Goal: Task Accomplishment & Management: Complete application form

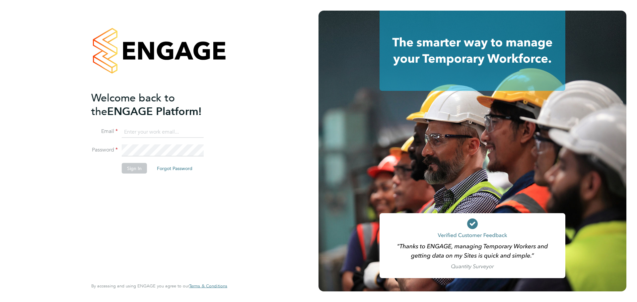
type input "james.farrington@huntereducation.co.uk"
click at [142, 169] on button "Sign In" at bounding box center [134, 168] width 25 height 11
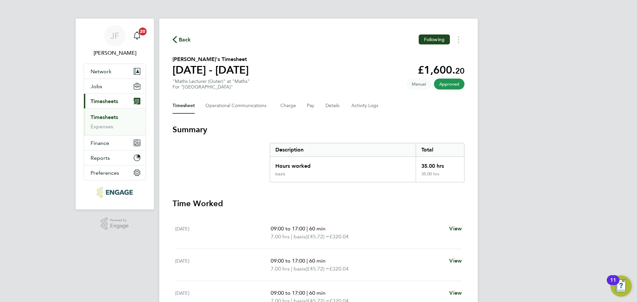
click at [117, 120] on link "Timesheets" at bounding box center [105, 117] width 28 height 6
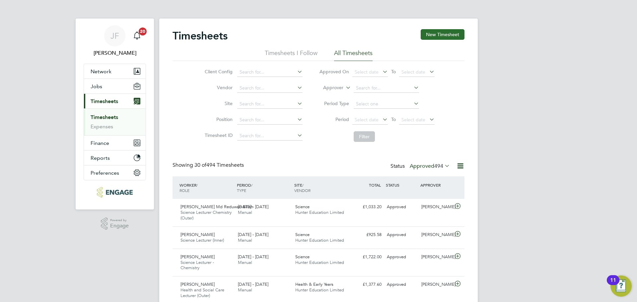
click at [442, 37] on button "New Timesheet" at bounding box center [443, 34] width 44 height 11
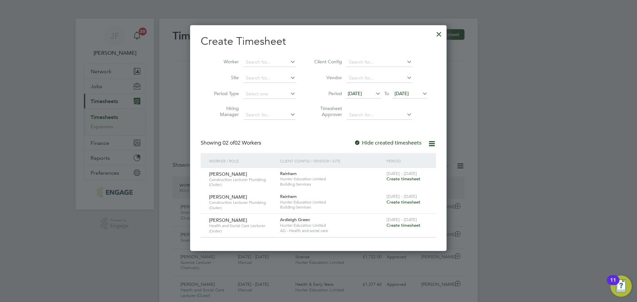
click at [374, 95] on icon at bounding box center [374, 93] width 0 height 9
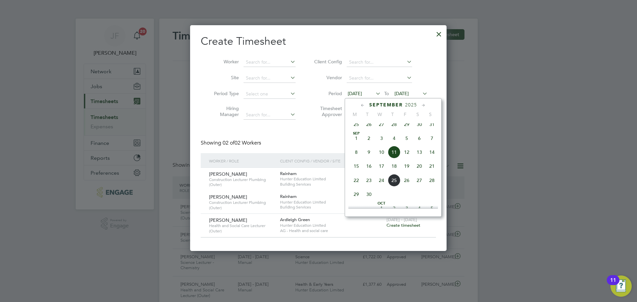
click at [356, 187] on span "22" at bounding box center [356, 180] width 13 height 13
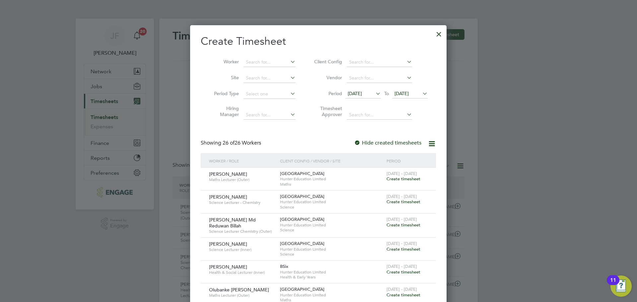
click at [438, 35] on div at bounding box center [439, 33] width 12 height 12
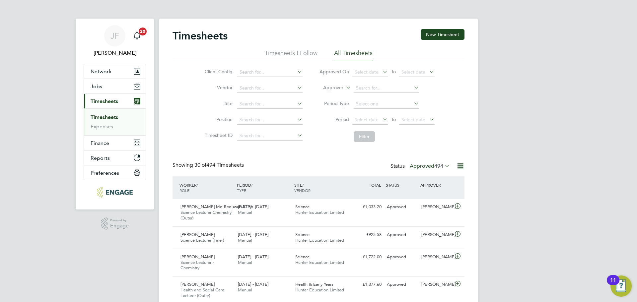
scroll to position [22, 58]
click at [107, 87] on button "Jobs" at bounding box center [115, 86] width 62 height 15
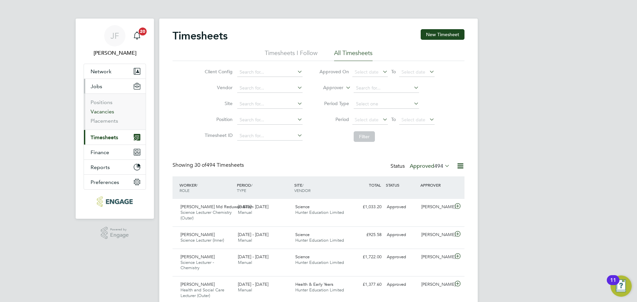
click at [111, 110] on link "Vacancies" at bounding box center [103, 112] width 24 height 6
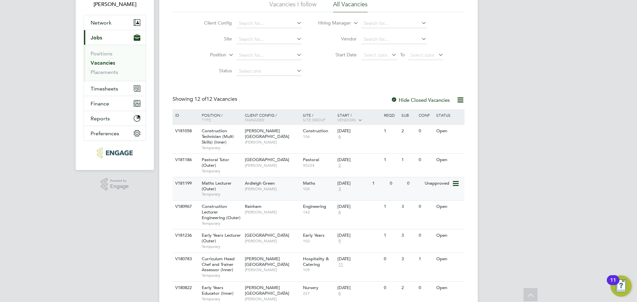
scroll to position [50, 0]
click at [455, 183] on icon at bounding box center [455, 182] width 7 height 8
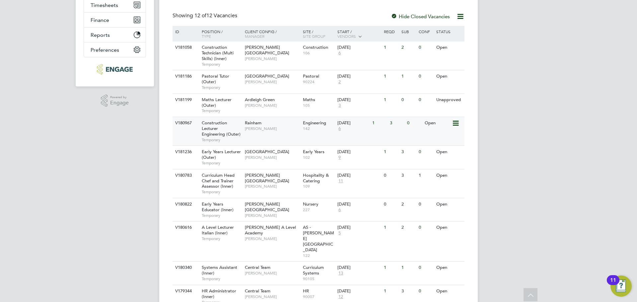
scroll to position [135, 0]
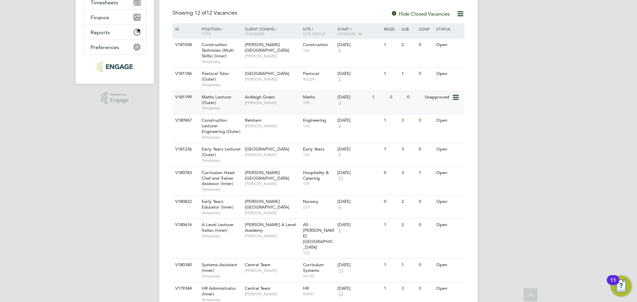
click at [268, 105] on span "[PERSON_NAME]" at bounding box center [272, 102] width 55 height 5
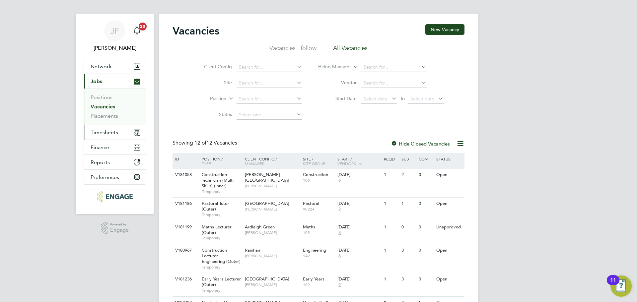
scroll to position [0, 0]
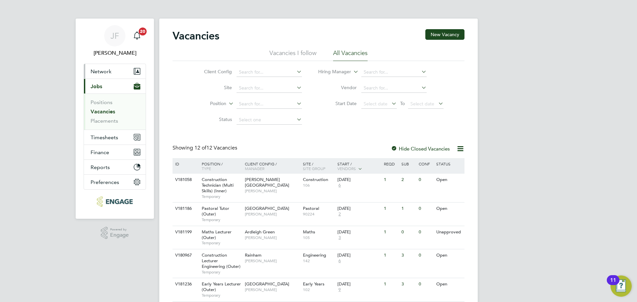
click at [104, 72] on span "Network" at bounding box center [101, 71] width 21 height 6
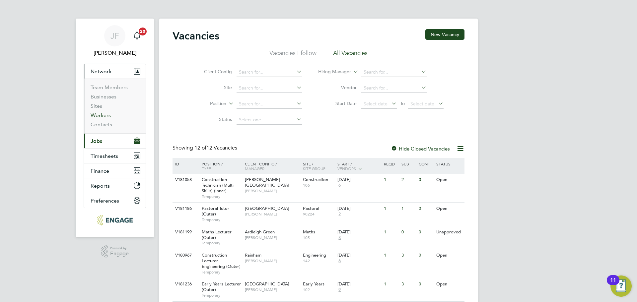
click at [105, 117] on link "Workers" at bounding box center [101, 115] width 20 height 6
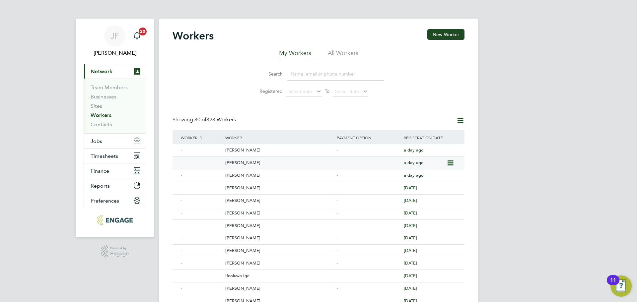
click at [241, 164] on div "[PERSON_NAME]" at bounding box center [280, 163] width 112 height 12
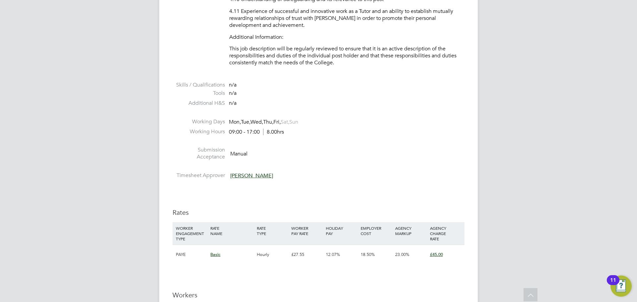
scroll to position [998, 0]
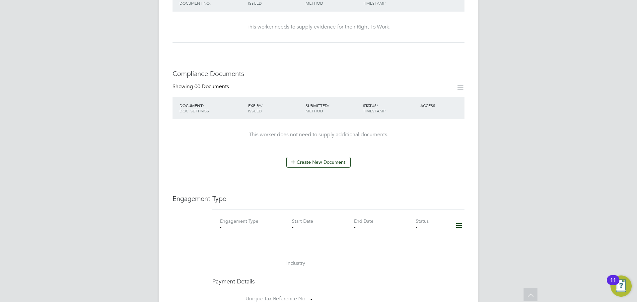
scroll to position [317, 0]
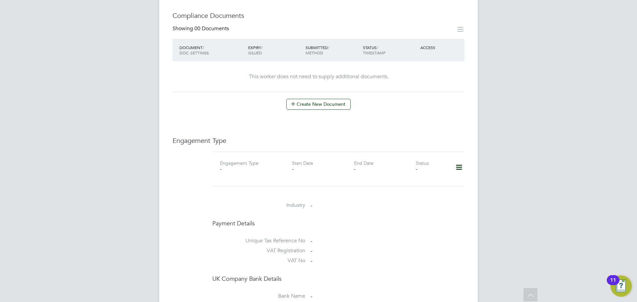
click at [460, 164] on icon at bounding box center [459, 167] width 12 height 15
click at [420, 188] on li "Add Engagement Type" at bounding box center [424, 189] width 75 height 9
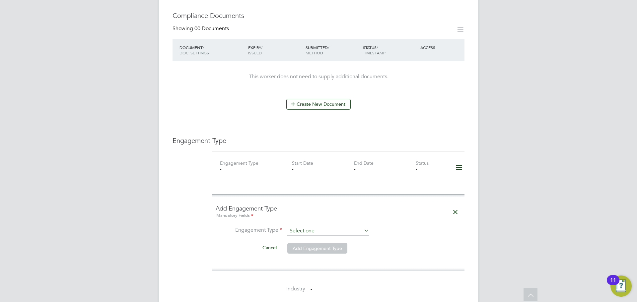
click at [318, 227] on input at bounding box center [328, 231] width 82 height 9
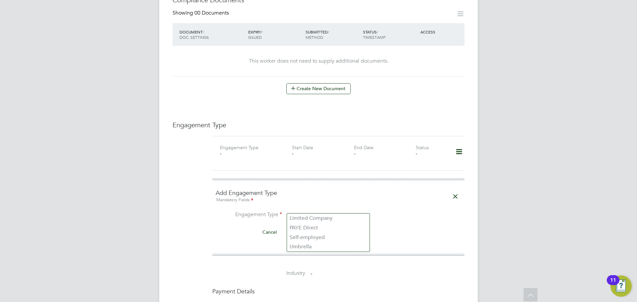
scroll to position [336, 0]
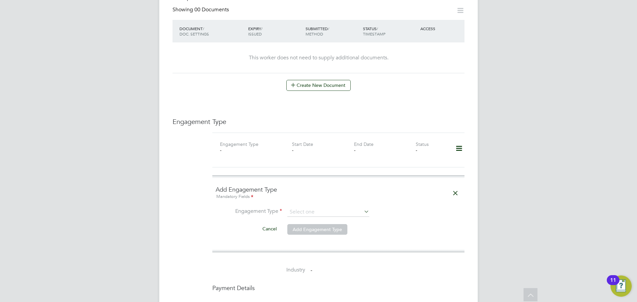
click at [406, 224] on li "Cancel Add Engagement Type" at bounding box center [339, 233] width 246 height 19
click at [456, 188] on icon at bounding box center [456, 193] width 12 height 15
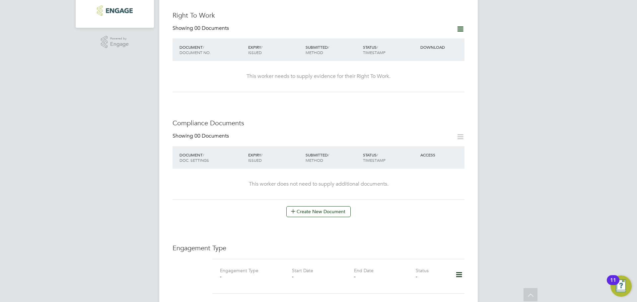
scroll to position [194, 0]
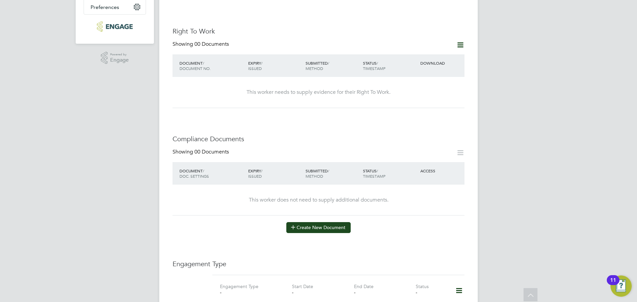
click at [335, 222] on button "Create New Document" at bounding box center [318, 227] width 64 height 11
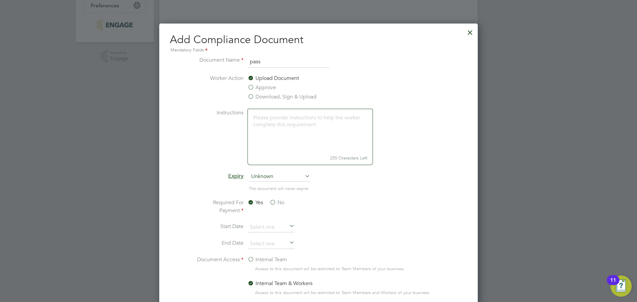
scroll to position [0, 0]
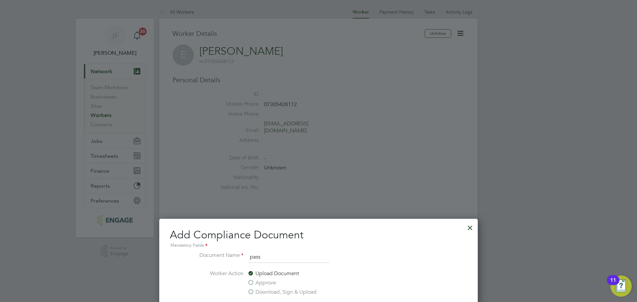
type input "pass"
click at [469, 226] on div at bounding box center [470, 226] width 12 height 12
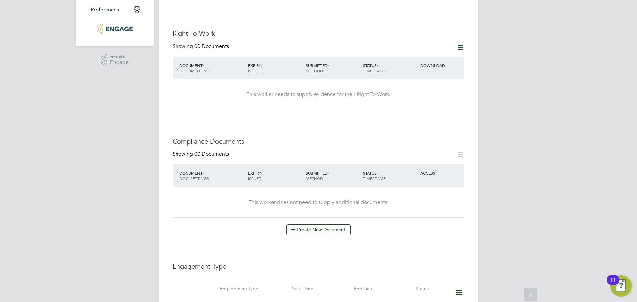
scroll to position [194, 0]
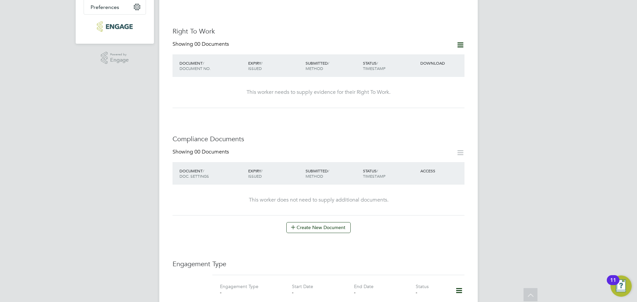
click at [457, 41] on icon at bounding box center [460, 45] width 8 height 8
click at [428, 54] on li "Add Right To Work Document" at bounding box center [424, 53] width 80 height 9
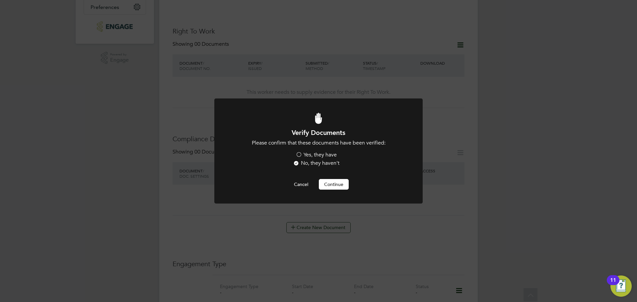
click at [298, 154] on label "Yes, they have" at bounding box center [316, 155] width 41 height 7
click at [0, 0] on input "Yes, they have" at bounding box center [0, 0] width 0 height 0
click at [338, 180] on button "Continue" at bounding box center [334, 184] width 30 height 11
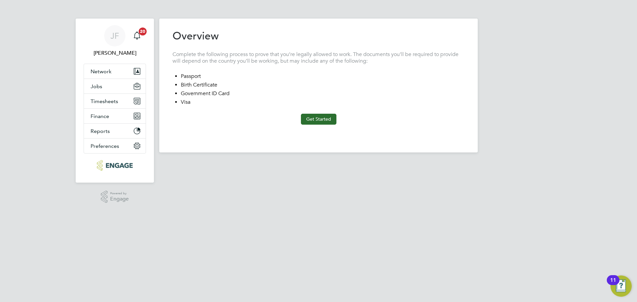
click at [315, 119] on button "Get Started" at bounding box center [319, 119] width 36 height 11
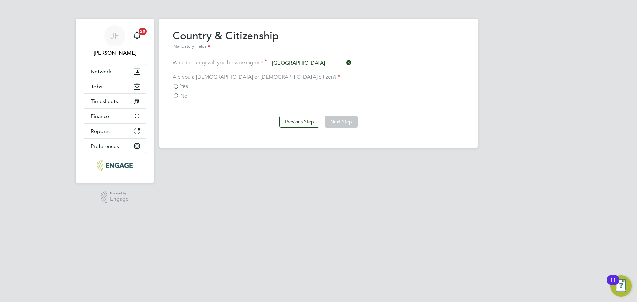
click at [183, 88] on span "Yes" at bounding box center [185, 86] width 8 height 7
click at [0, 0] on input "Yes" at bounding box center [0, 0] width 0 height 0
click at [349, 119] on button "Next Step" at bounding box center [341, 122] width 33 height 12
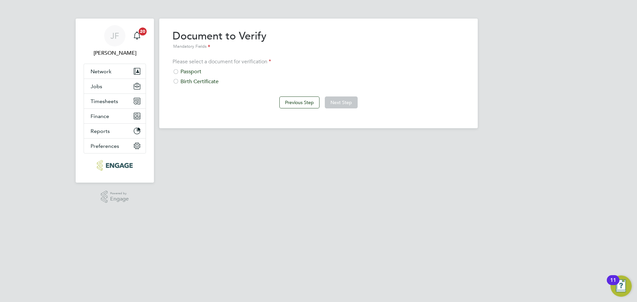
click at [190, 72] on div "Passport" at bounding box center [319, 71] width 292 height 7
click at [346, 100] on button "Next Step" at bounding box center [341, 103] width 33 height 12
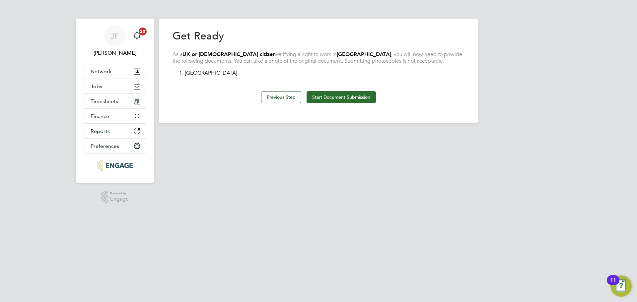
click at [346, 98] on button "Start Document Submission" at bounding box center [341, 97] width 69 height 12
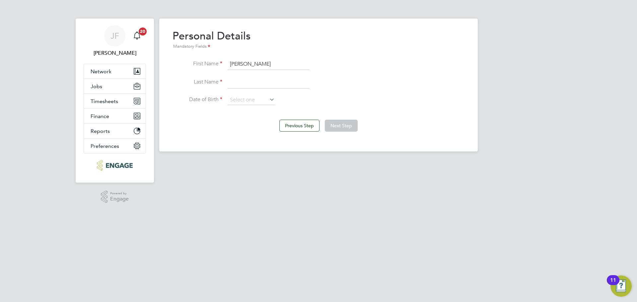
click at [242, 84] on input at bounding box center [269, 83] width 82 height 12
paste input "Kolawole-Johnson"
type input "Kolawole-Johnson"
click at [246, 98] on input at bounding box center [251, 100] width 47 height 10
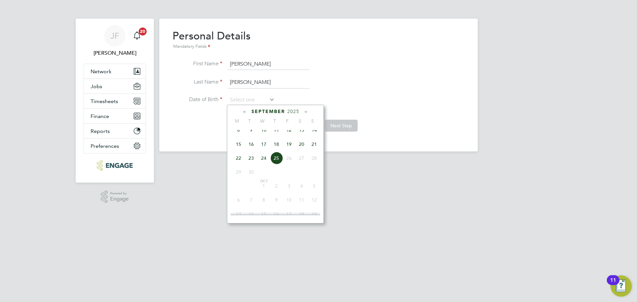
click at [277, 111] on span "September" at bounding box center [269, 112] width 34 height 6
click at [292, 112] on span "2025" at bounding box center [293, 112] width 12 height 6
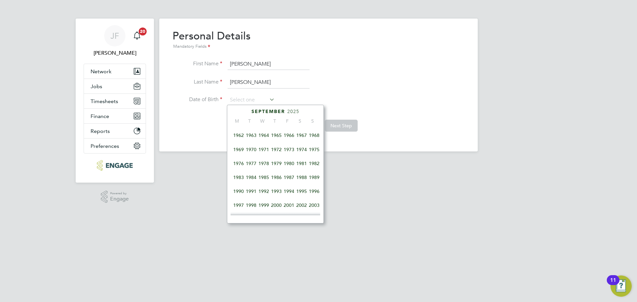
scroll to position [85, 0]
click at [288, 149] on span "1973" at bounding box center [289, 149] width 13 height 13
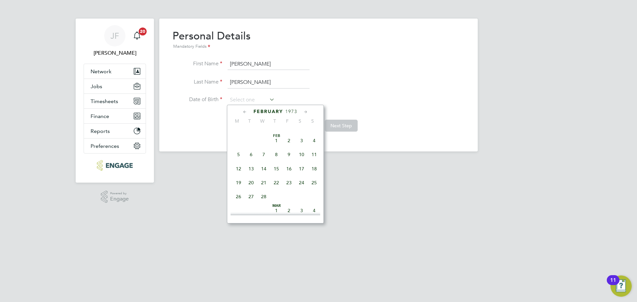
scroll to position [122, 0]
click at [251, 200] on span "20" at bounding box center [251, 196] width 13 height 13
type input "20 Feb 1973"
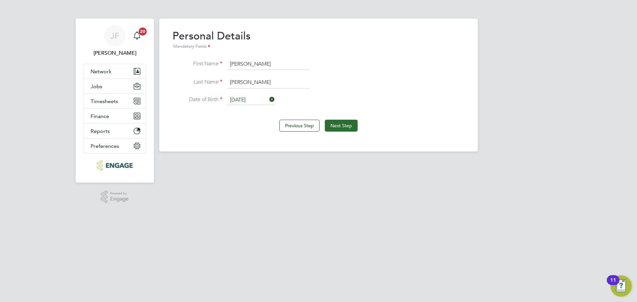
click at [342, 126] on button "Next Step" at bounding box center [341, 126] width 33 height 12
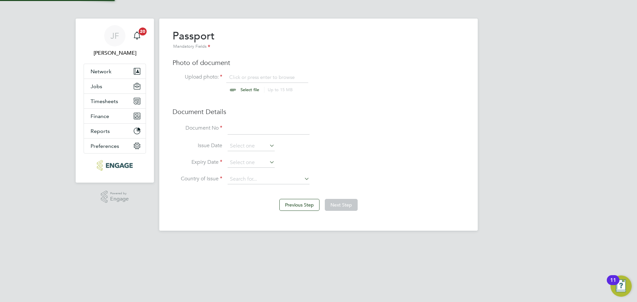
scroll to position [9, 82]
click at [293, 207] on button "Previous Step" at bounding box center [299, 205] width 40 height 12
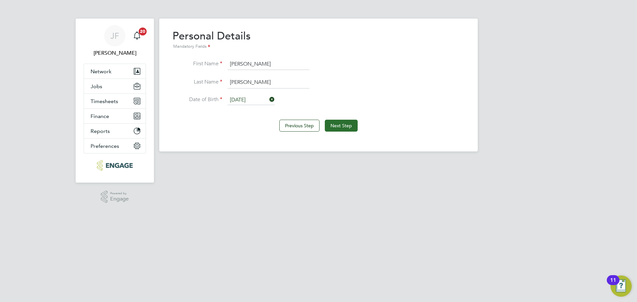
click at [341, 129] on button "Next Step" at bounding box center [341, 126] width 33 height 12
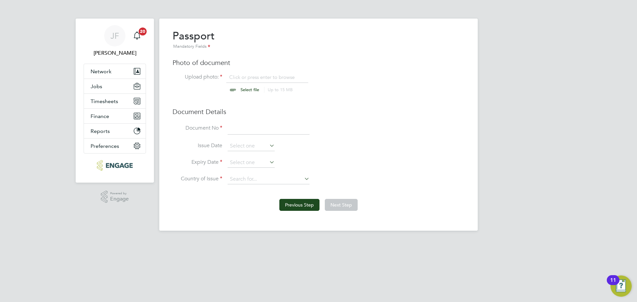
click at [287, 207] on button "Previous Step" at bounding box center [299, 205] width 40 height 12
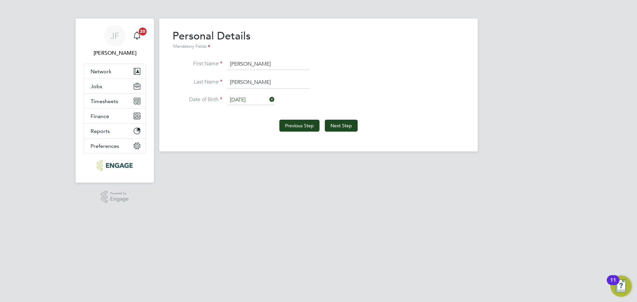
click at [300, 131] on button "Previous Step" at bounding box center [299, 126] width 40 height 12
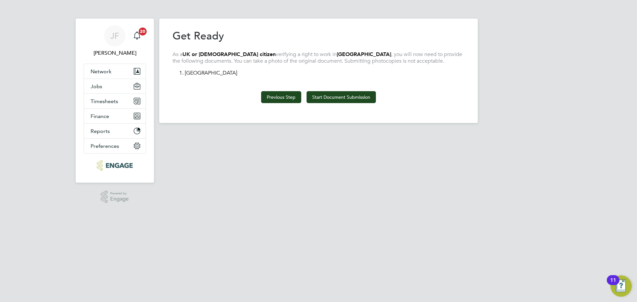
click at [287, 94] on button "Previous Step" at bounding box center [281, 97] width 40 height 12
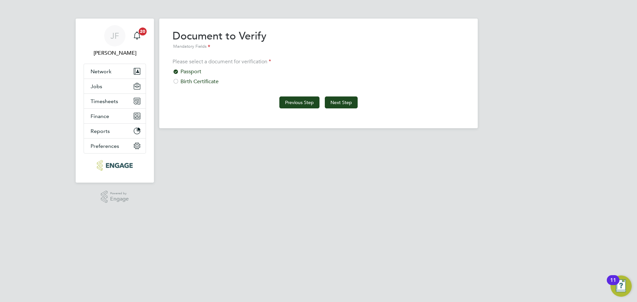
click at [290, 106] on button "Previous Step" at bounding box center [299, 103] width 40 height 12
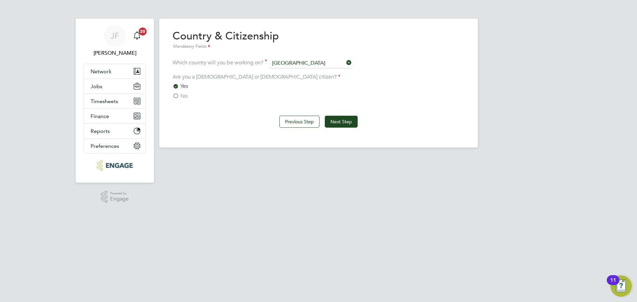
click at [178, 95] on label "No" at bounding box center [180, 96] width 15 height 7
click at [0, 0] on input "No" at bounding box center [0, 0] width 0 height 0
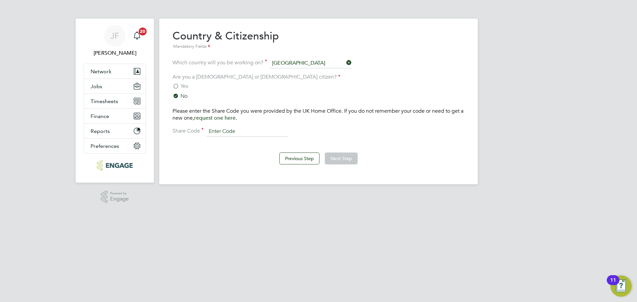
click at [222, 129] on input at bounding box center [247, 132] width 82 height 10
paste input "WHZ7DD6J9"
type input "WHZ7DD6J9"
click at [346, 159] on button "Next Step" at bounding box center [341, 159] width 33 height 12
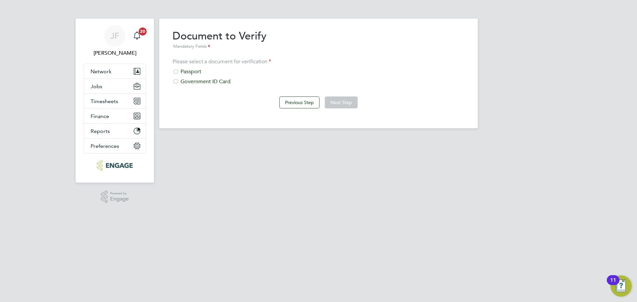
click at [196, 83] on div "Government ID Card" at bounding box center [319, 81] width 292 height 7
click at [340, 105] on button "Next Step" at bounding box center [341, 103] width 33 height 12
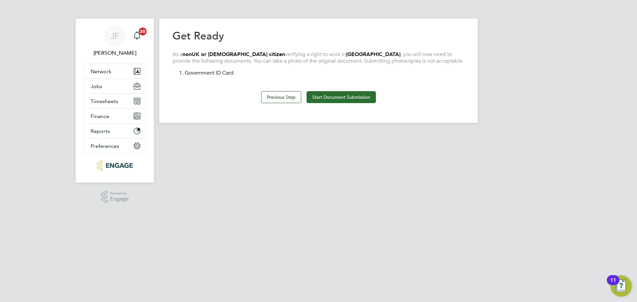
click at [343, 97] on button "Start Document Submission" at bounding box center [341, 97] width 69 height 12
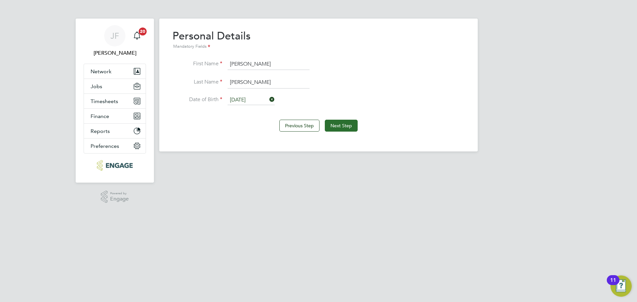
click at [347, 127] on button "Next Step" at bounding box center [341, 126] width 33 height 12
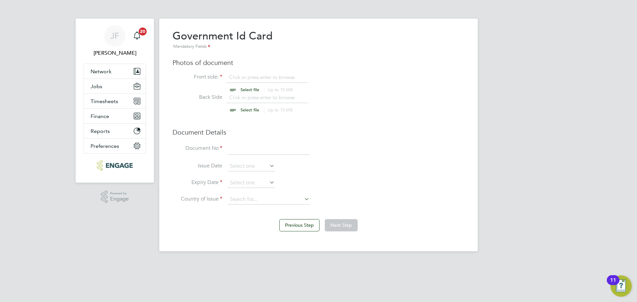
click at [251, 76] on input "file" at bounding box center [256, 84] width 104 height 20
click at [244, 109] on input "file" at bounding box center [256, 104] width 104 height 20
type input "C:\fakepath\driving license.02 back.pdf"
click at [238, 76] on input "file" at bounding box center [256, 84] width 104 height 20
type input "C:\fakepath\front.jpg"
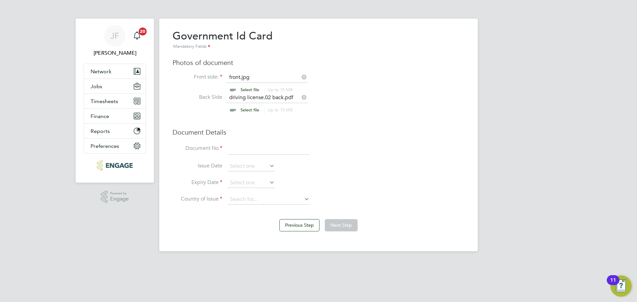
click at [241, 152] on input at bounding box center [269, 149] width 82 height 12
type input "k"
type input "KOLAW702203EO9DE"
click at [258, 167] on input at bounding box center [251, 167] width 47 height 10
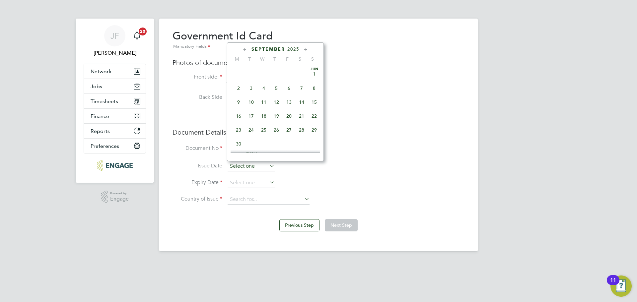
scroll to position [244, 0]
click at [295, 46] on div "September 2025" at bounding box center [276, 49] width 90 height 6
click at [293, 49] on span "2025" at bounding box center [293, 49] width 12 height 6
click at [300, 98] on span "2023" at bounding box center [301, 94] width 13 height 13
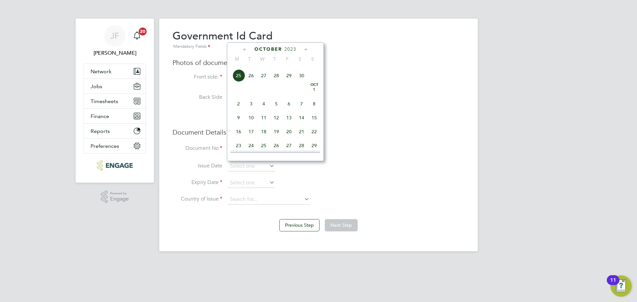
scroll to position [280, 0]
click at [266, 109] on span "4" at bounding box center [264, 102] width 13 height 13
type input "04 Oct 2023"
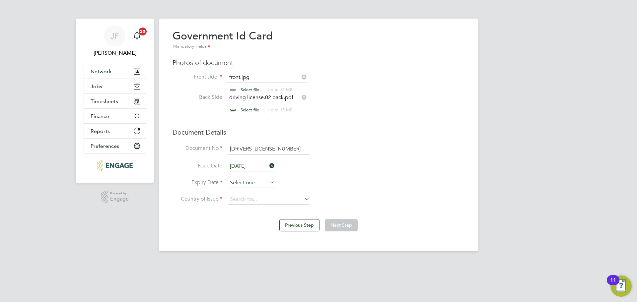
click at [238, 183] on input at bounding box center [251, 183] width 47 height 10
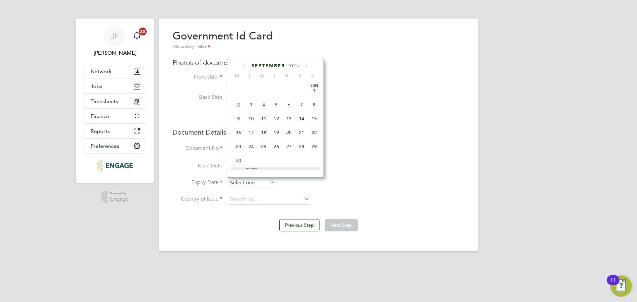
scroll to position [244, 0]
click at [296, 64] on span "2025" at bounding box center [293, 66] width 12 height 6
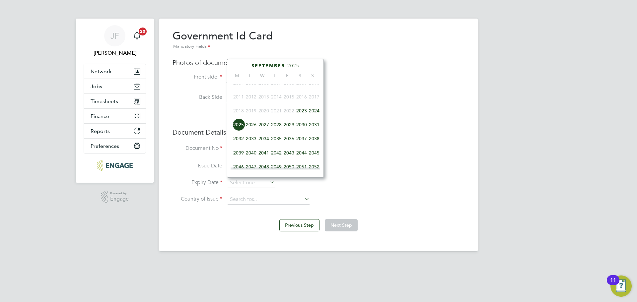
click at [251, 143] on span "2033" at bounding box center [251, 138] width 13 height 13
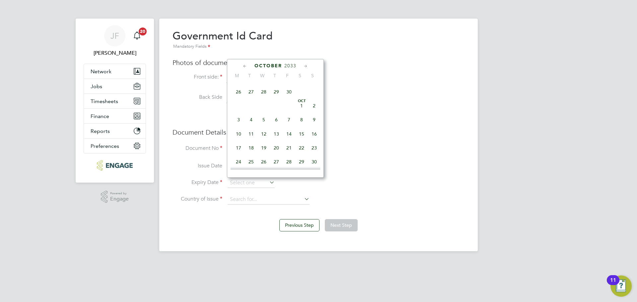
scroll to position [269, 0]
click at [241, 122] on span "3" at bounding box center [238, 116] width 13 height 13
type input "03 Oct 2033"
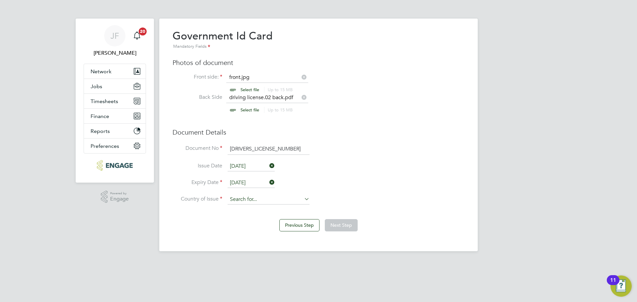
click at [255, 201] on input at bounding box center [269, 200] width 82 height 10
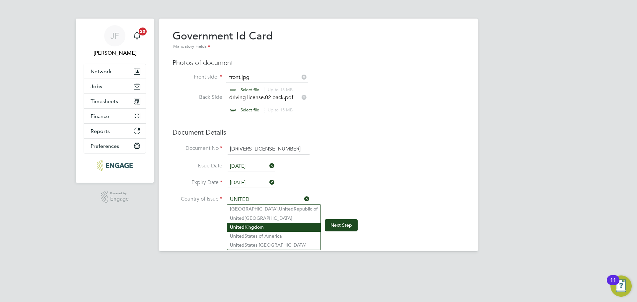
click at [269, 228] on li "United Kingdom" at bounding box center [273, 227] width 93 height 9
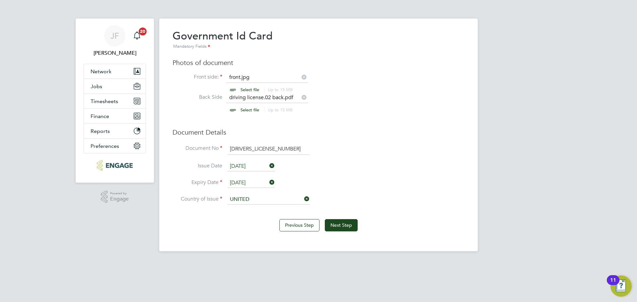
type input "United Kingdom"
click at [344, 226] on button "Next Step" at bounding box center [341, 225] width 33 height 12
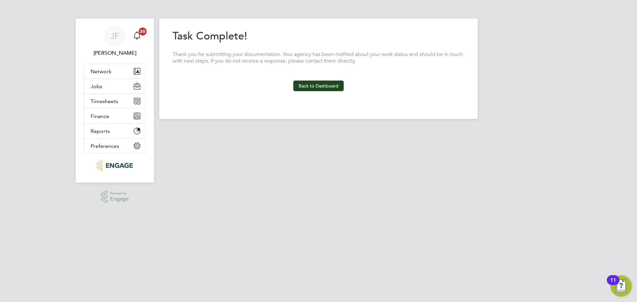
click at [308, 73] on section "Task Complete! Thank you for submitting your documentation. Your agency has bee…" at bounding box center [319, 60] width 292 height 62
click at [312, 86] on button "Back to Dashboard" at bounding box center [318, 86] width 50 height 11
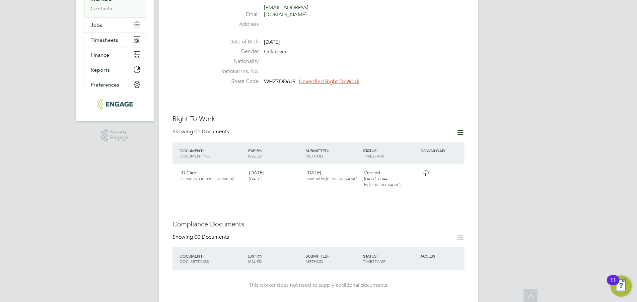
scroll to position [117, 0]
click at [455, 170] on icon at bounding box center [456, 172] width 7 height 8
click at [427, 213] on li "View Details" at bounding box center [435, 212] width 49 height 9
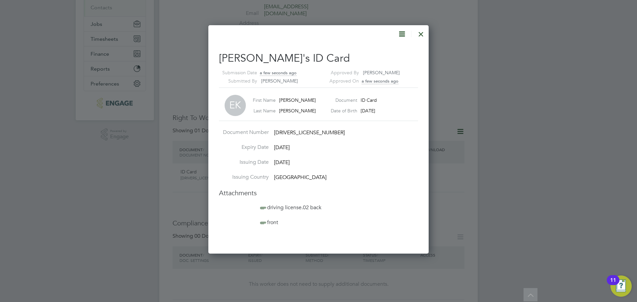
scroll to position [229, 221]
click at [422, 33] on div at bounding box center [421, 33] width 12 height 12
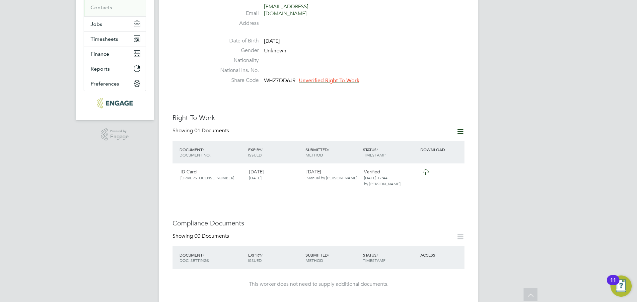
click at [460, 127] on icon at bounding box center [460, 131] width 8 height 8
click at [413, 138] on li "Add Right To Work Document" at bounding box center [424, 140] width 80 height 9
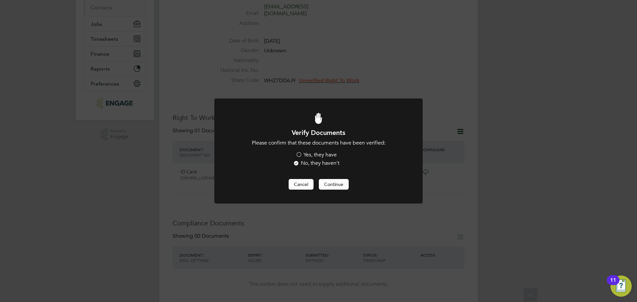
click at [299, 186] on button "Cancel" at bounding box center [301, 184] width 25 height 11
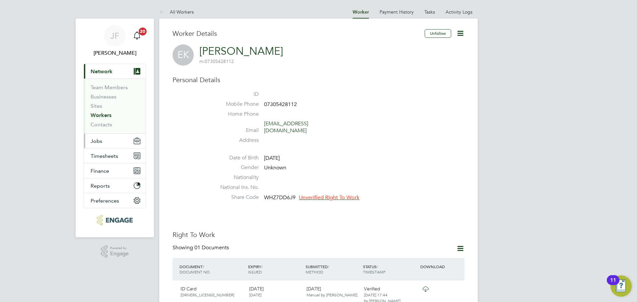
click at [105, 139] on button "Jobs" at bounding box center [115, 141] width 62 height 15
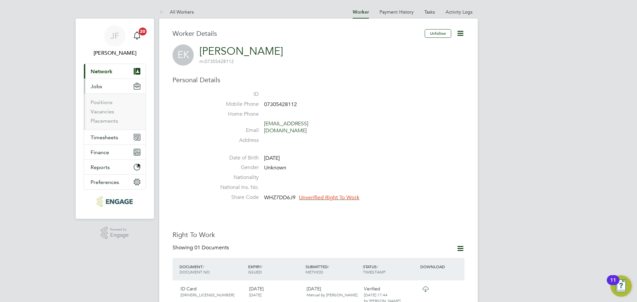
click at [114, 110] on li "Vacancies" at bounding box center [116, 113] width 50 height 9
click at [111, 113] on link "Vacancies" at bounding box center [103, 112] width 24 height 6
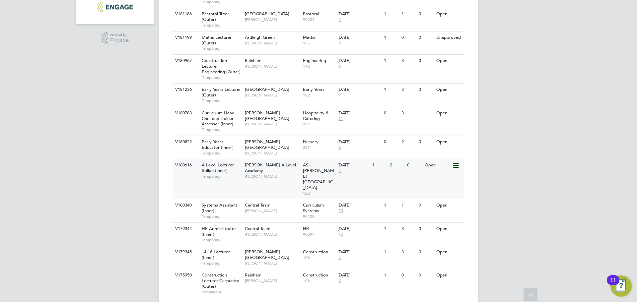
scroll to position [198, 0]
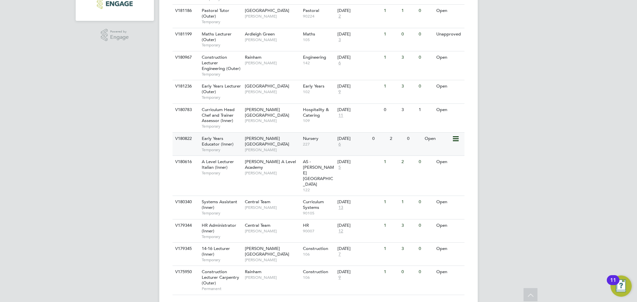
click at [304, 139] on span "Nursery" at bounding box center [311, 139] width 16 height 6
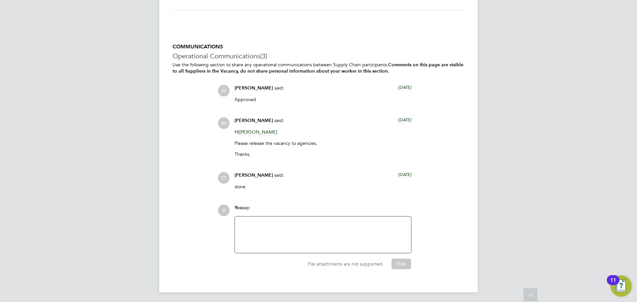
scroll to position [1263, 0]
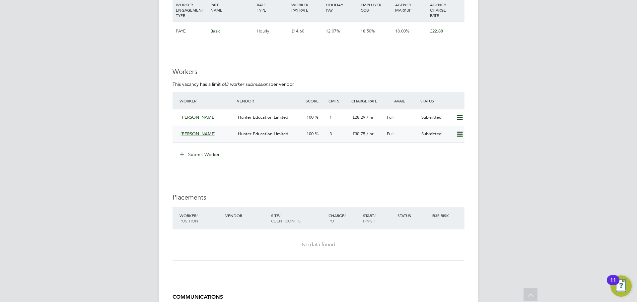
click at [267, 132] on span "Hunter Education Limited" at bounding box center [263, 134] width 50 height 6
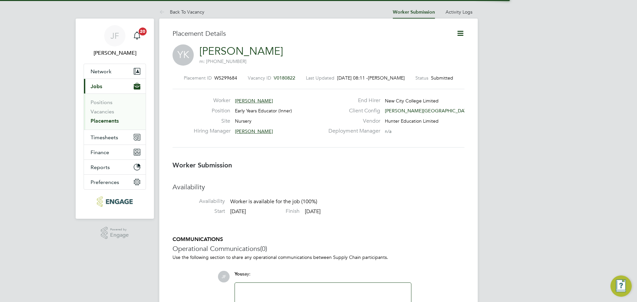
scroll to position [3, 3]
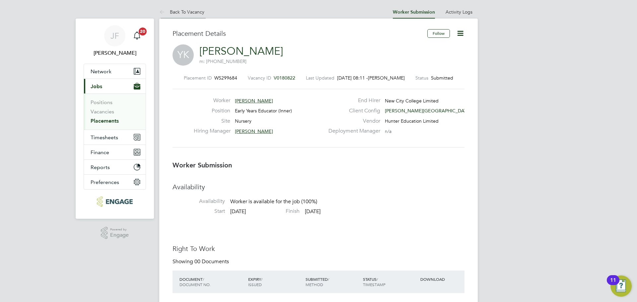
click at [174, 12] on link "Back To Vacancy" at bounding box center [181, 12] width 45 height 6
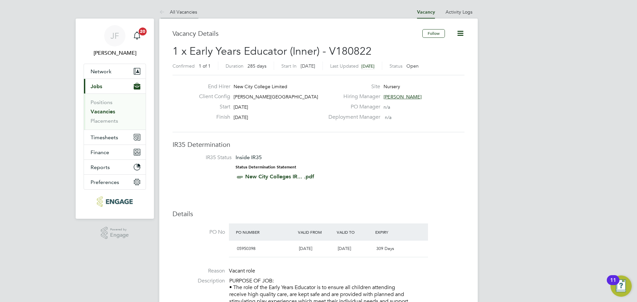
click at [166, 11] on icon at bounding box center [163, 12] width 8 height 8
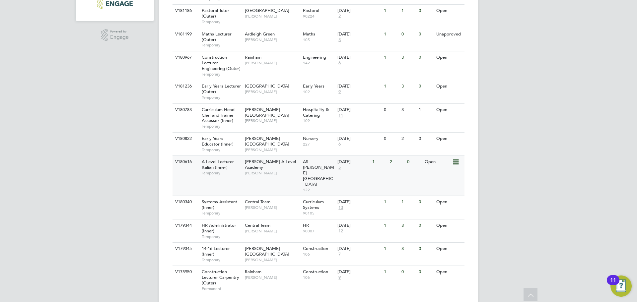
click at [223, 167] on span "A Level Lecturer Italian (Inner)" at bounding box center [218, 164] width 32 height 11
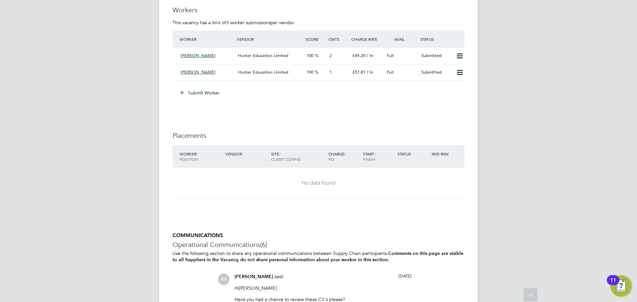
scroll to position [1132, 0]
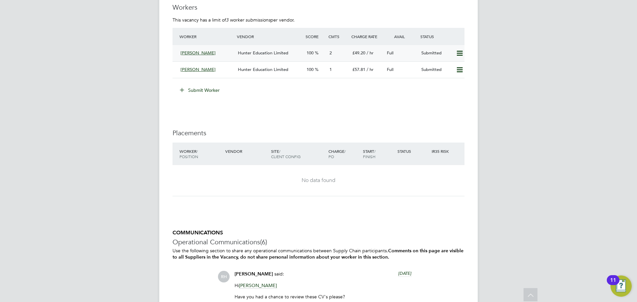
click at [249, 51] on span "Hunter Education Limited" at bounding box center [263, 53] width 50 height 6
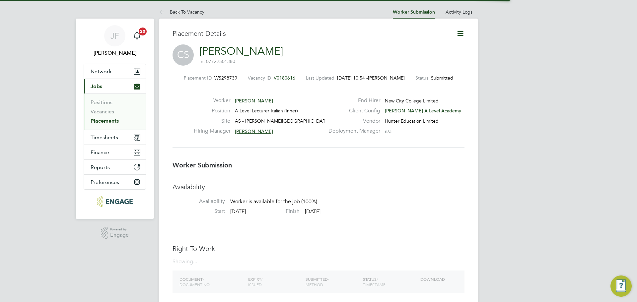
scroll to position [3, 3]
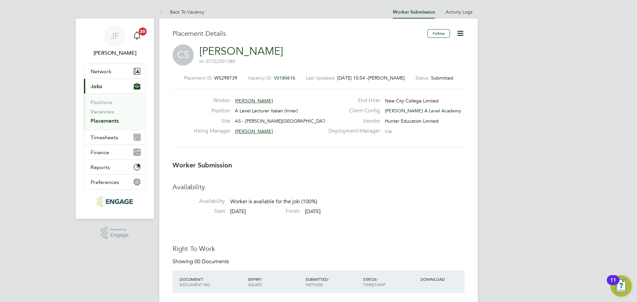
click at [268, 99] on span "[PERSON_NAME]" at bounding box center [254, 101] width 38 height 6
